Goal: Transaction & Acquisition: Download file/media

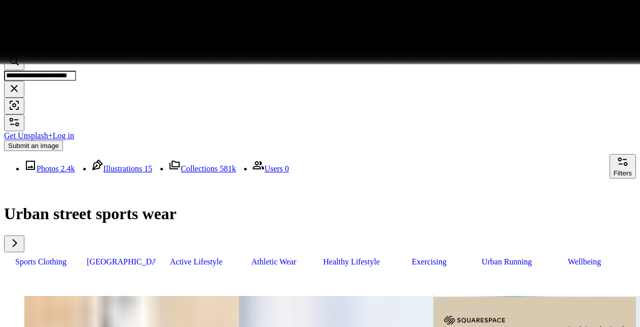
scroll to position [59191, 0]
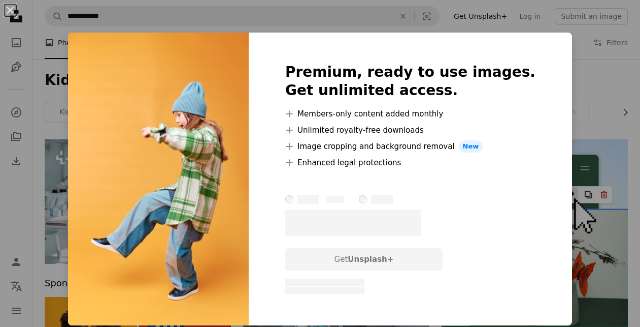
scroll to position [3922, 0]
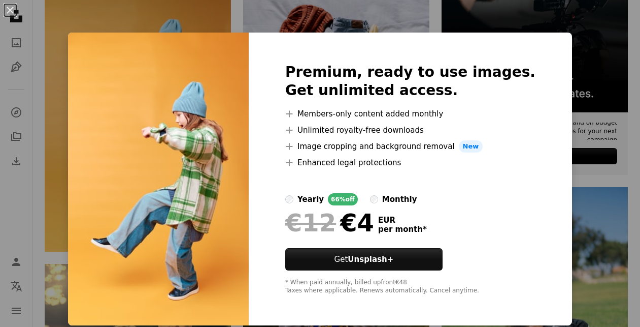
click at [593, 65] on div "An X shape Premium, ready to use images. Get unlimited access. A plus sign Memb…" at bounding box center [320, 163] width 640 height 327
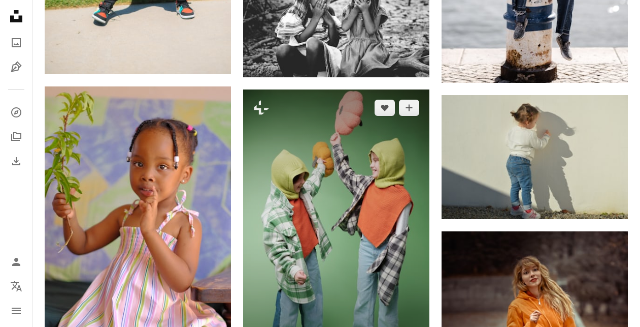
scroll to position [4665, 0]
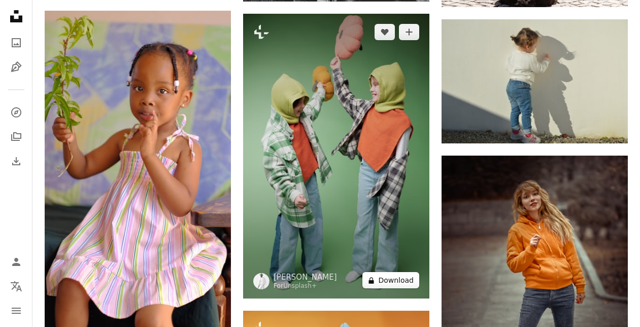
click at [402, 275] on button "A lock Download" at bounding box center [391, 280] width 57 height 16
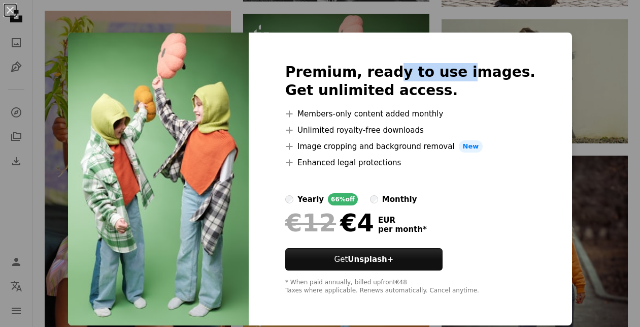
drag, startPoint x: 450, startPoint y: 71, endPoint x: 462, endPoint y: 71, distance: 11.7
click at [462, 71] on h2 "Premium, ready to use images. Get unlimited access." at bounding box center [410, 81] width 250 height 37
click at [589, 86] on div "An X shape Premium, ready to use images. Get unlimited access. A plus sign Memb…" at bounding box center [320, 163] width 640 height 327
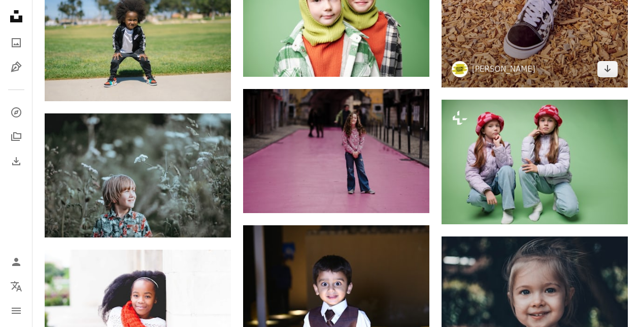
scroll to position [5360, 0]
